Goal: Task Accomplishment & Management: Manage account settings

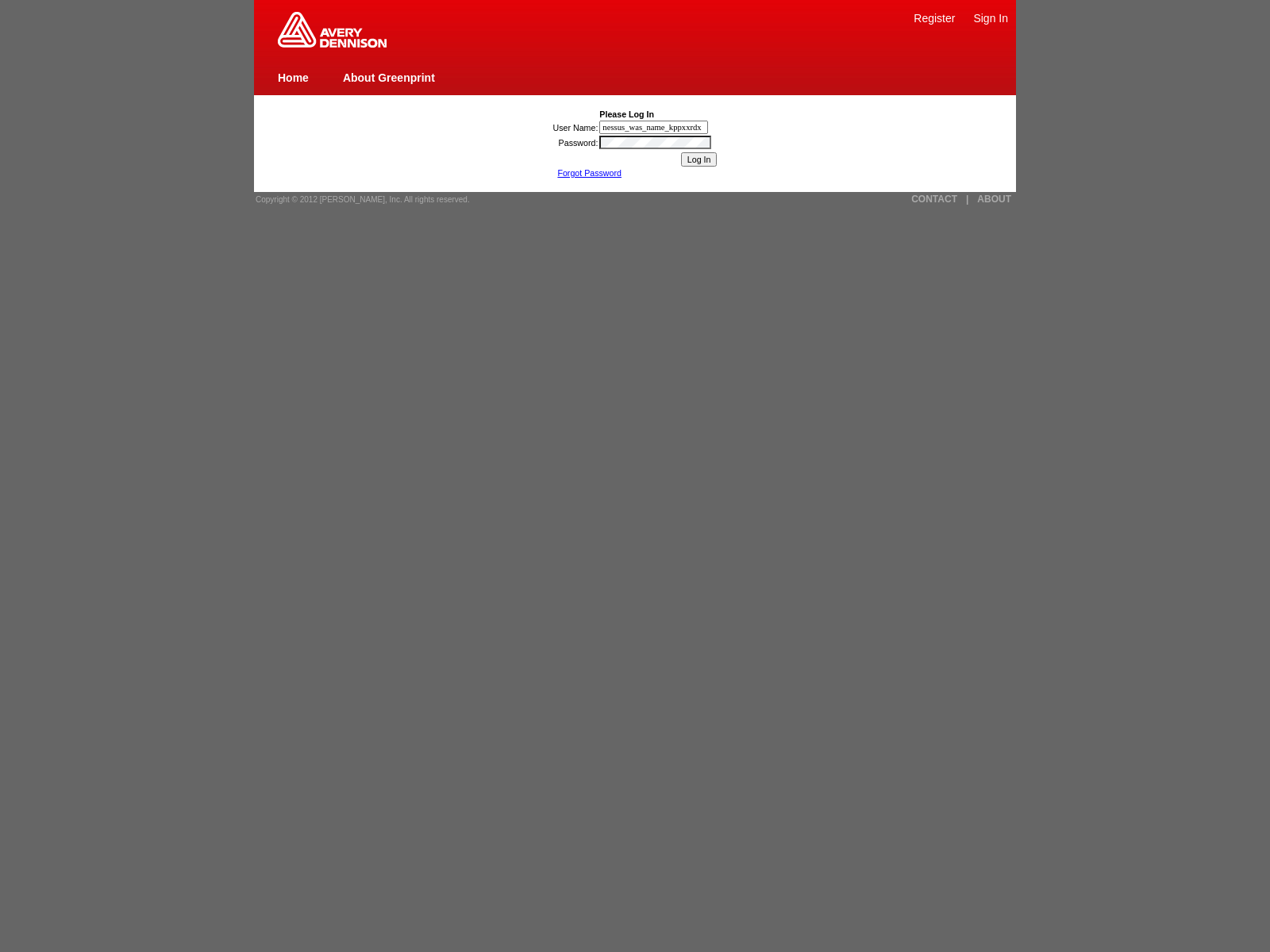
type input "nessus_was_name_kppxxrdx"
click at [698, 160] on input "Log In" at bounding box center [699, 159] width 36 height 14
type input "nessus_was_name_nnobinso"
click at [389, 77] on link "About Greenprint" at bounding box center [389, 77] width 92 height 12
click at [293, 77] on link "Home" at bounding box center [293, 77] width 31 height 12
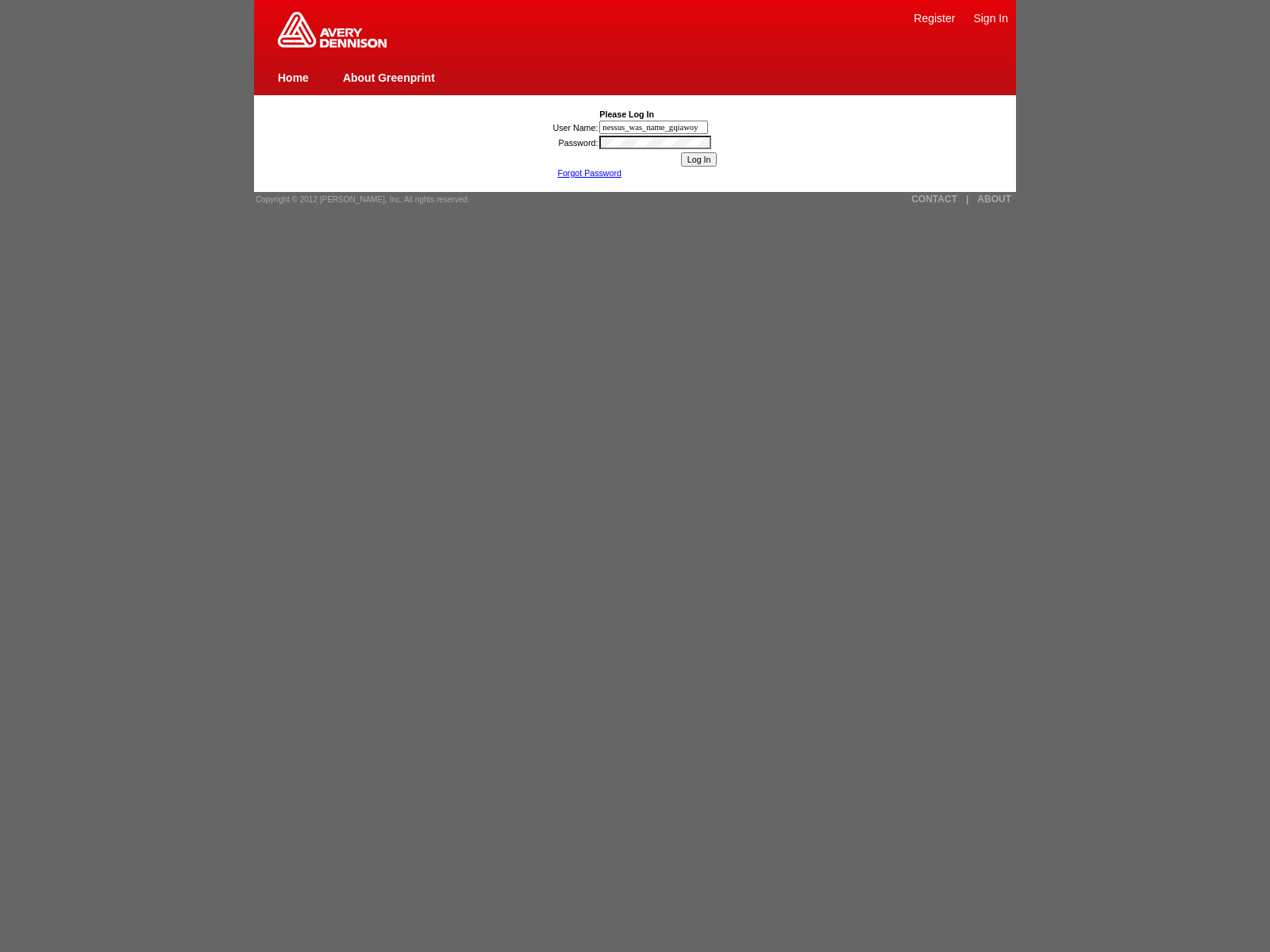
type input "nessus_was_name_gqiawoyf"
click at [654, 127] on input "User Name:" at bounding box center [654, 127] width 108 height 13
